Goal: Task Accomplishment & Management: Manage account settings

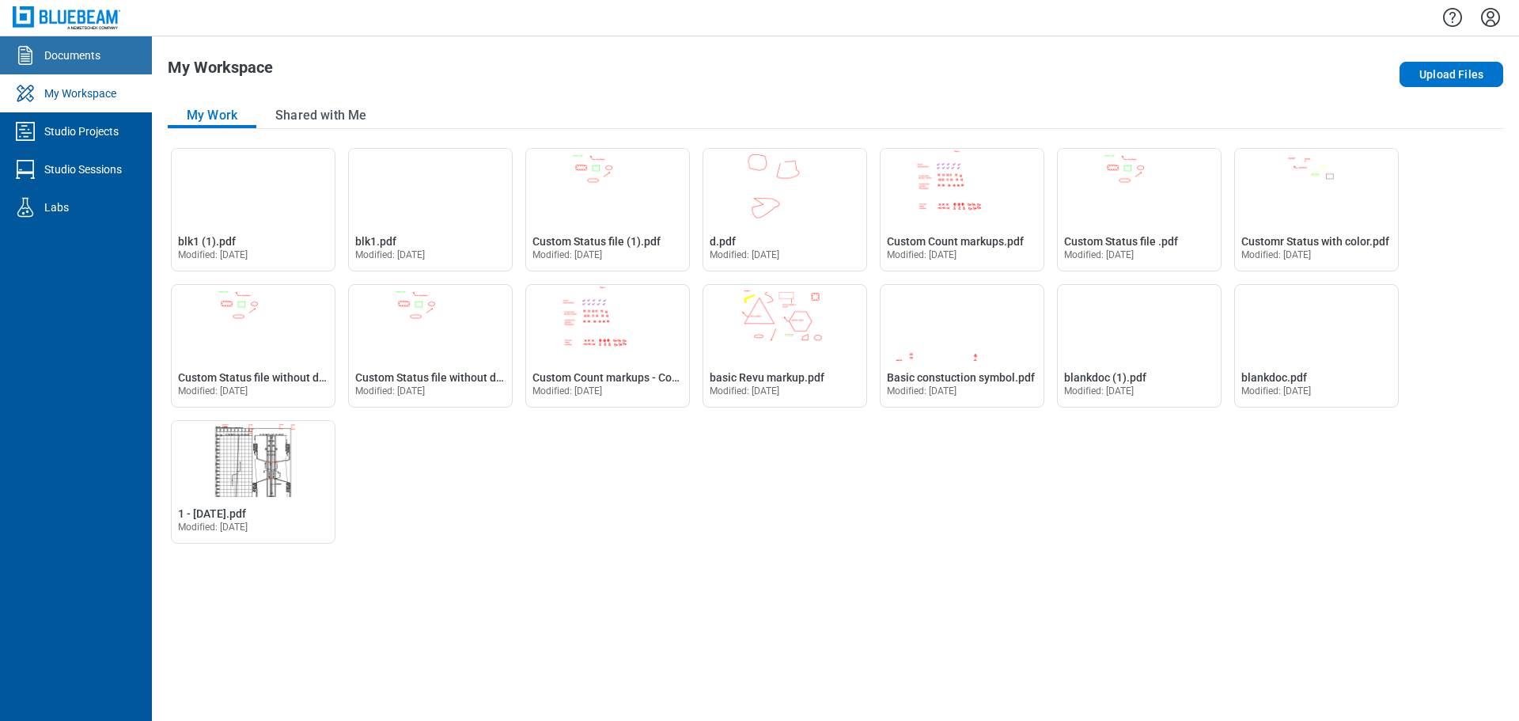
click at [81, 63] on link "Documents" at bounding box center [76, 55] width 152 height 38
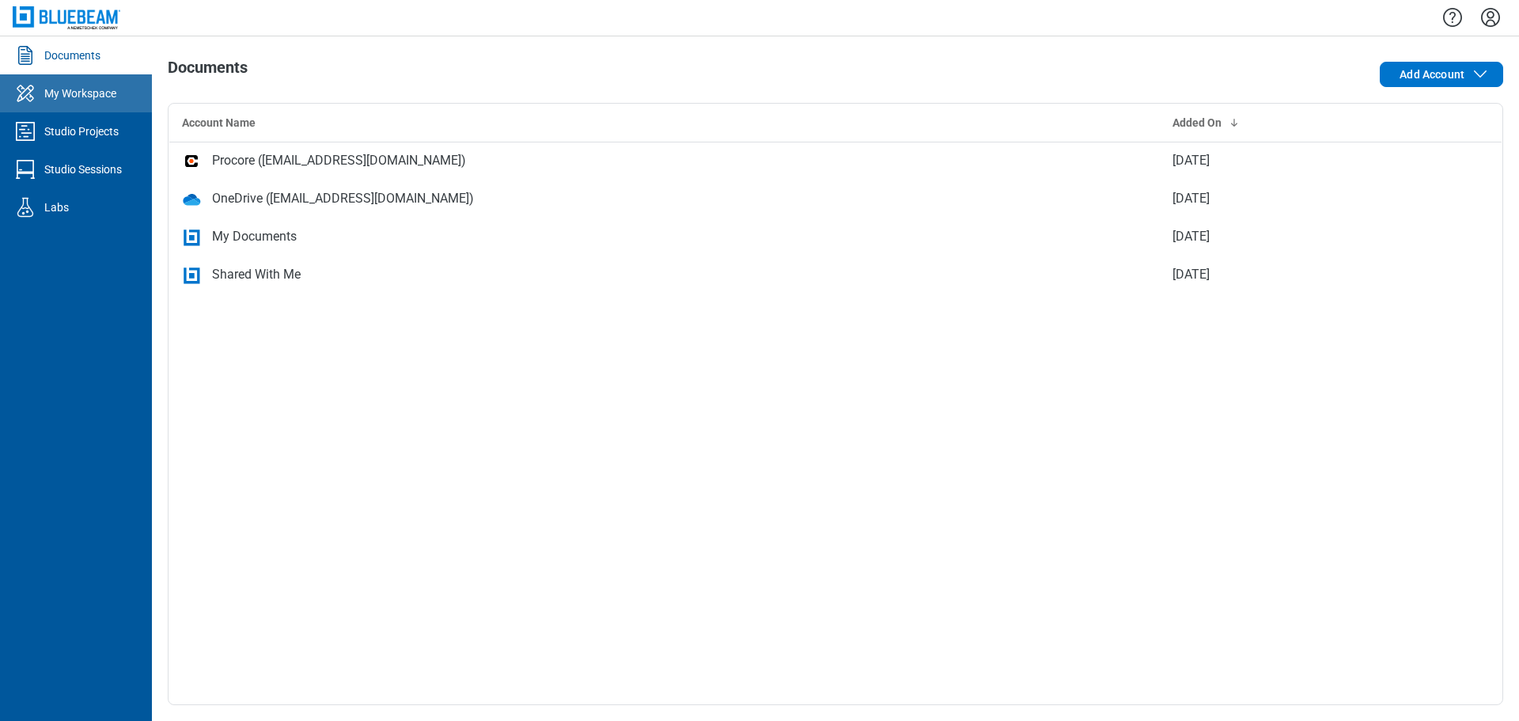
click at [51, 92] on div "My Workspace" at bounding box center [80, 93] width 72 height 16
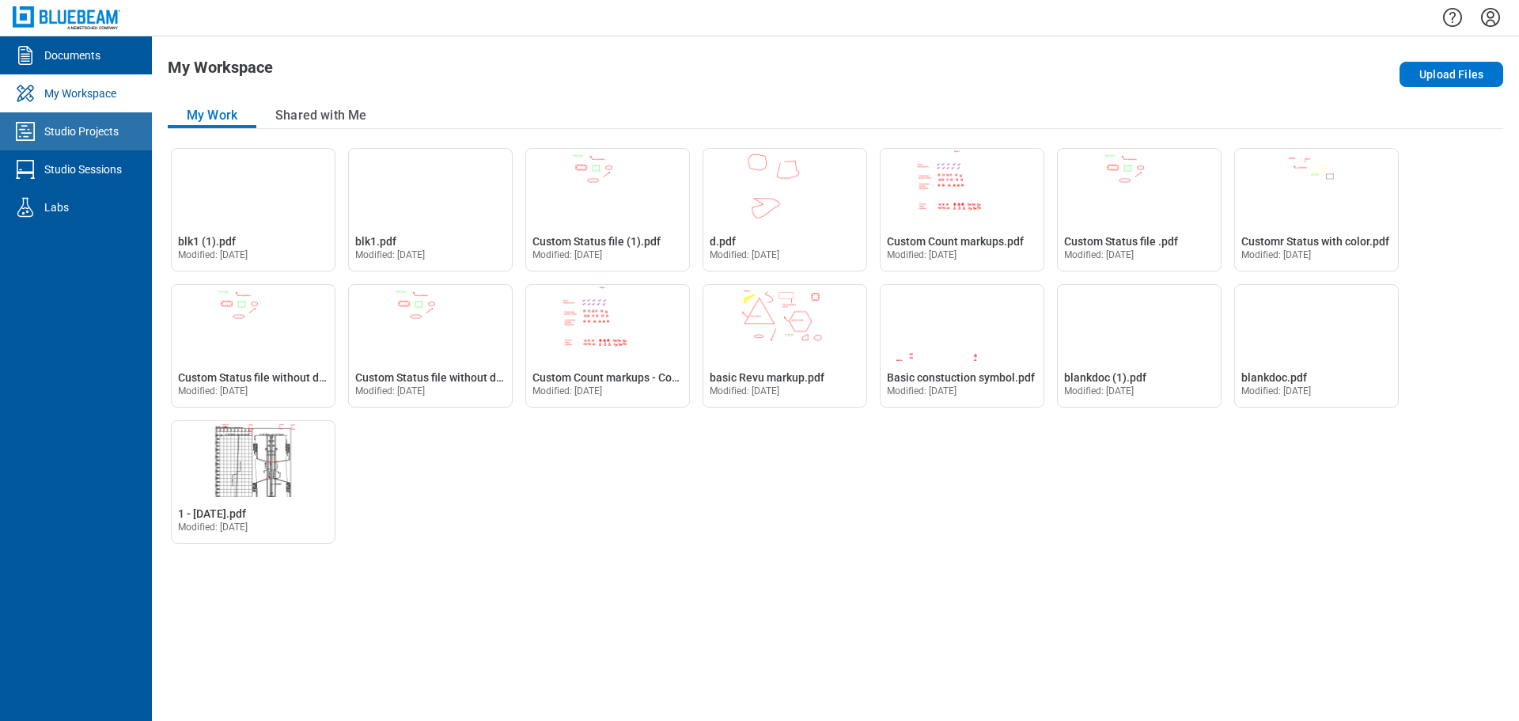
click at [104, 142] on link "Studio Projects" at bounding box center [76, 131] width 152 height 38
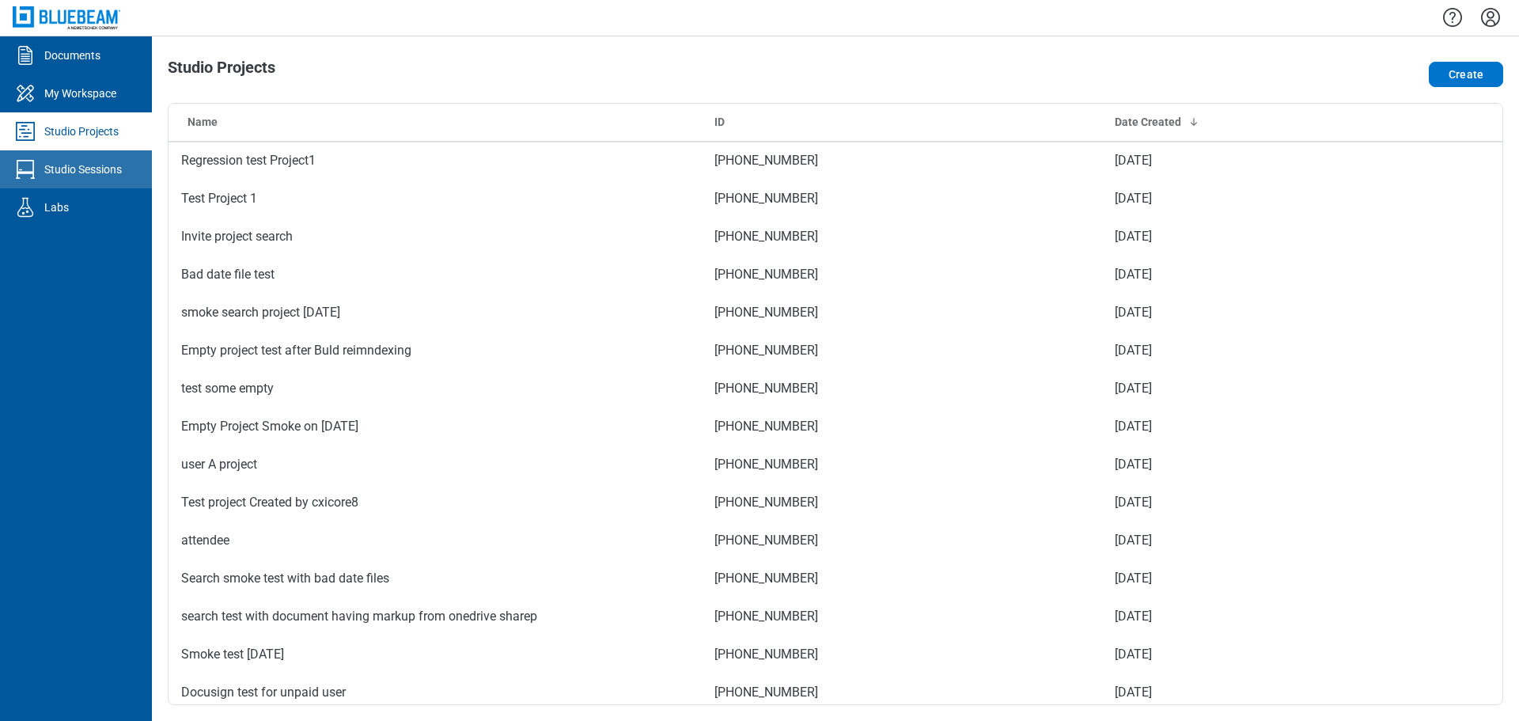
click at [106, 173] on div "Studio Sessions" at bounding box center [83, 169] width 78 height 16
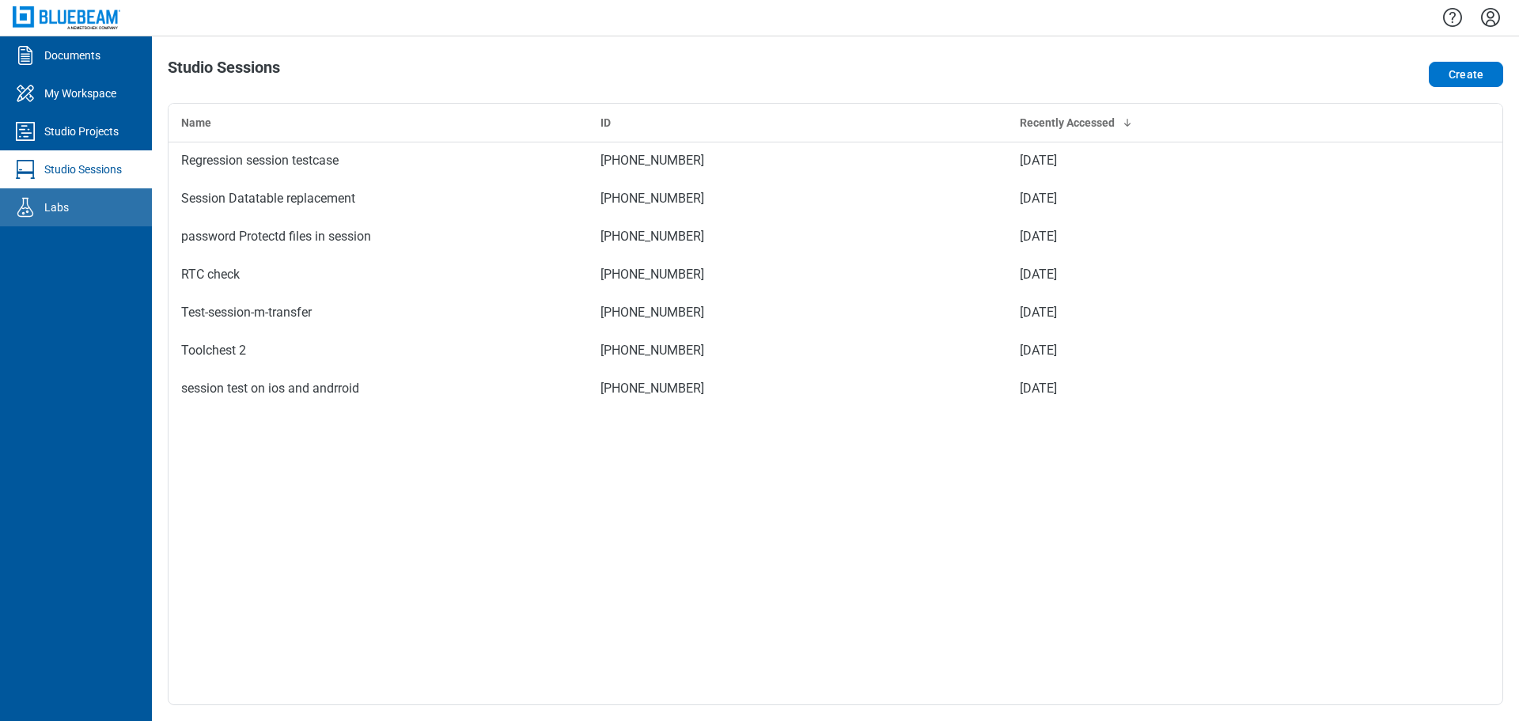
click at [93, 206] on link "Labs" at bounding box center [76, 207] width 152 height 38
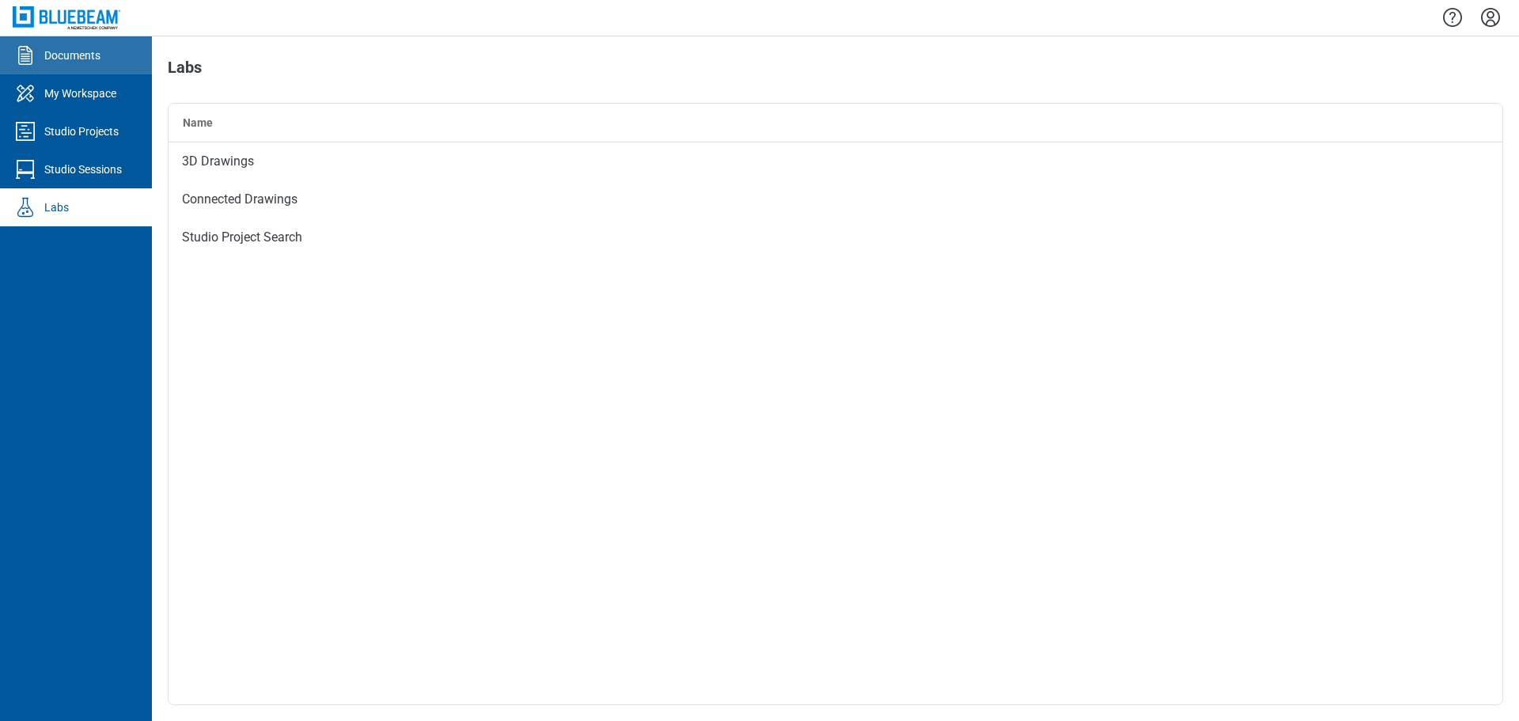
click at [75, 62] on div "Documents" at bounding box center [72, 55] width 56 height 16
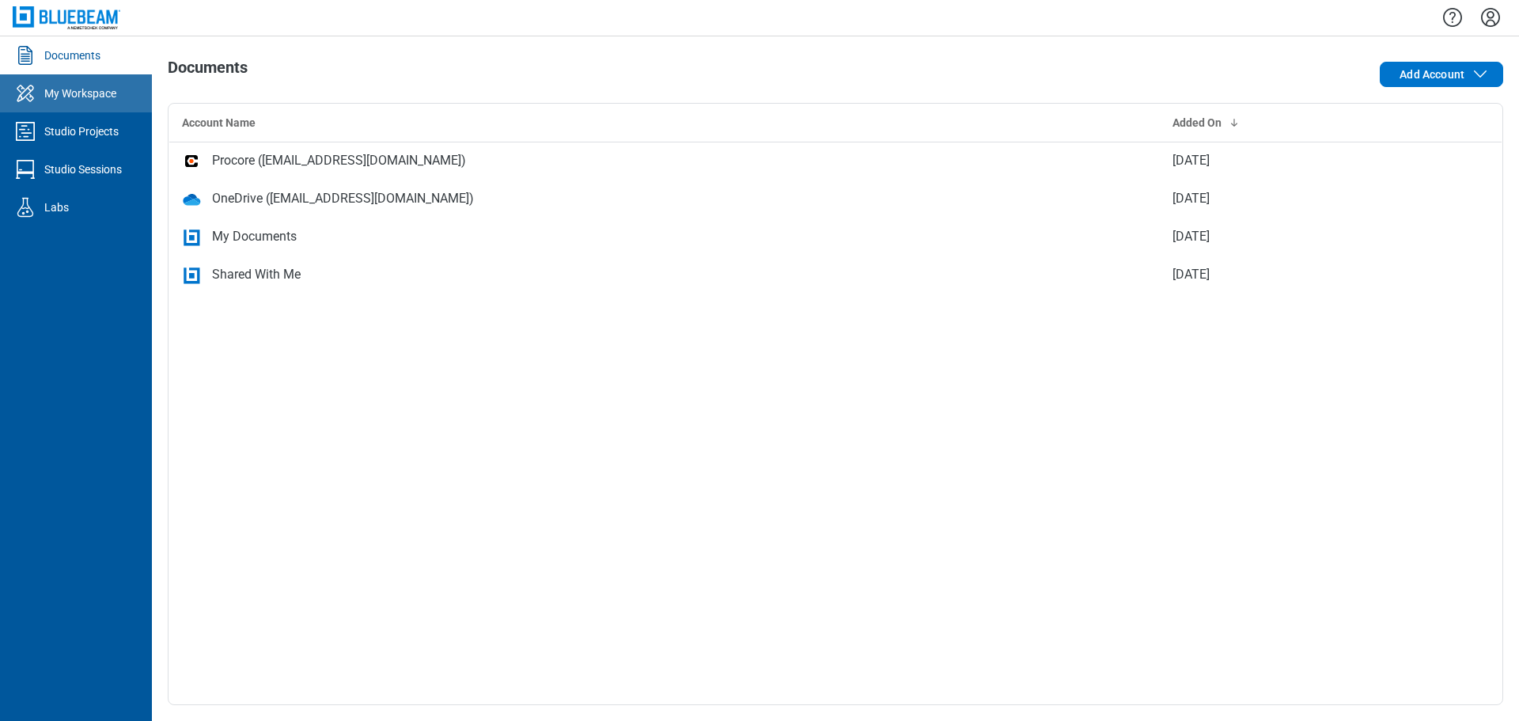
click at [75, 102] on link "My Workspace" at bounding box center [76, 93] width 152 height 38
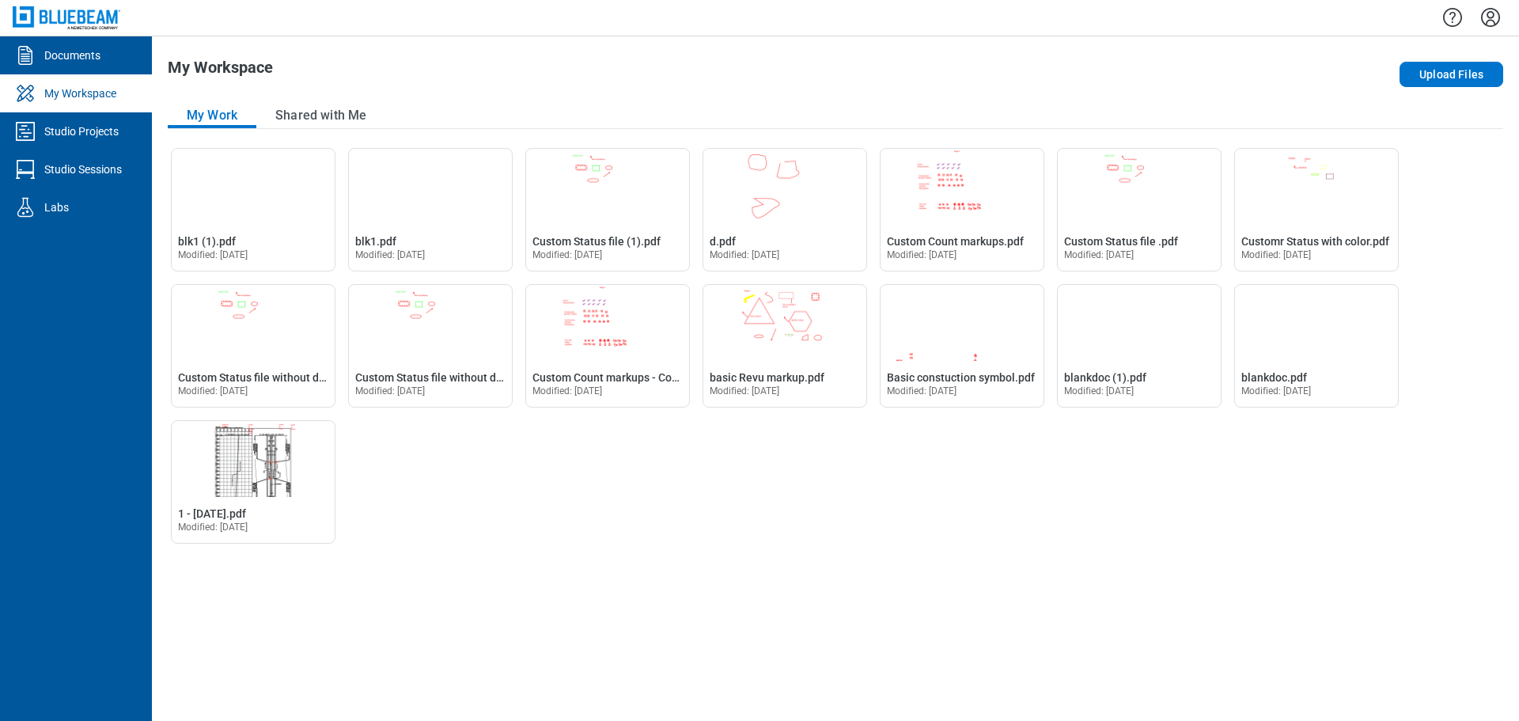
click at [1484, 21] on icon "Settings" at bounding box center [1489, 17] width 25 height 25
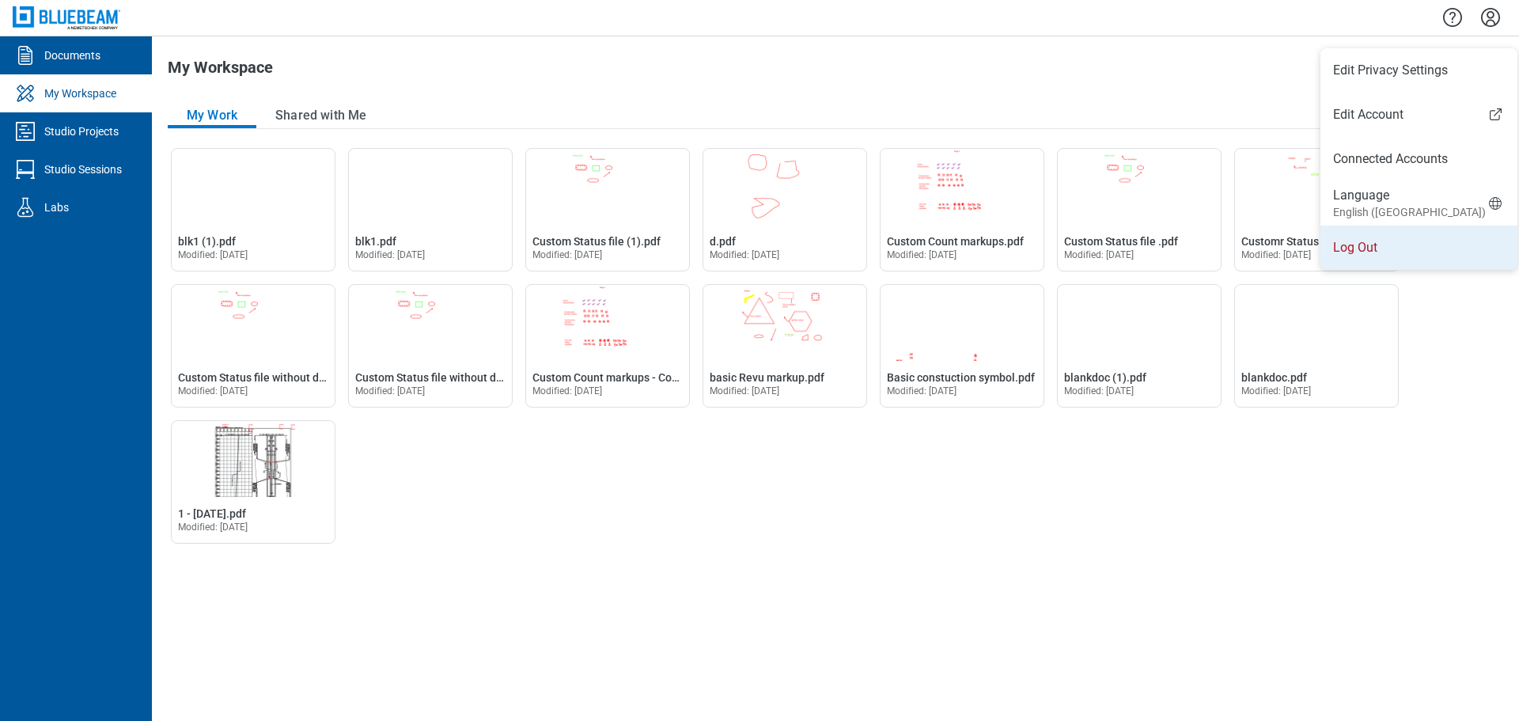
click at [1348, 247] on li "Log Out" at bounding box center [1418, 247] width 197 height 44
